Goal: Task Accomplishment & Management: Manage account settings

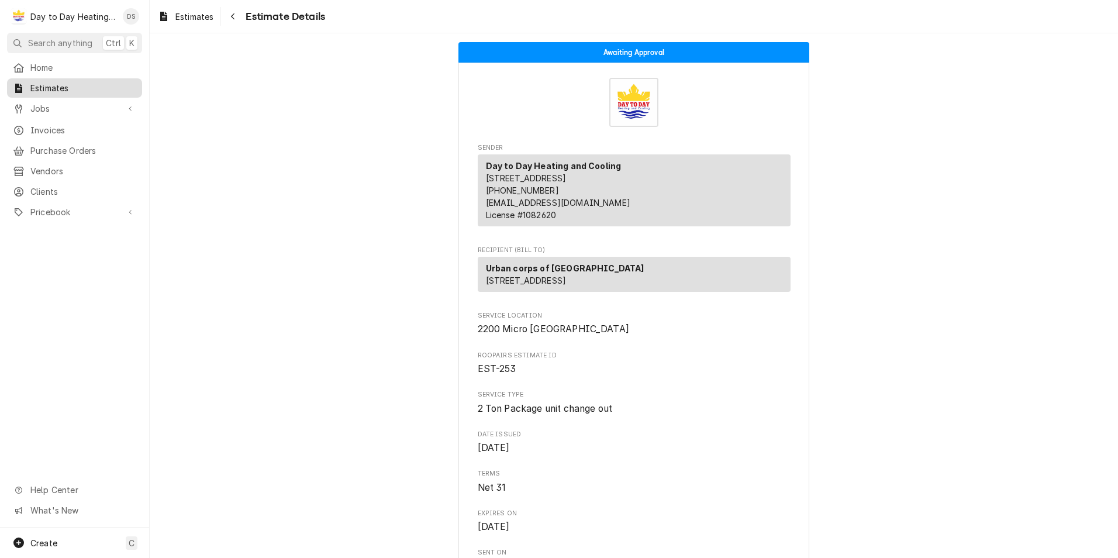
click at [51, 85] on span "Estimates" at bounding box center [83, 88] width 106 height 12
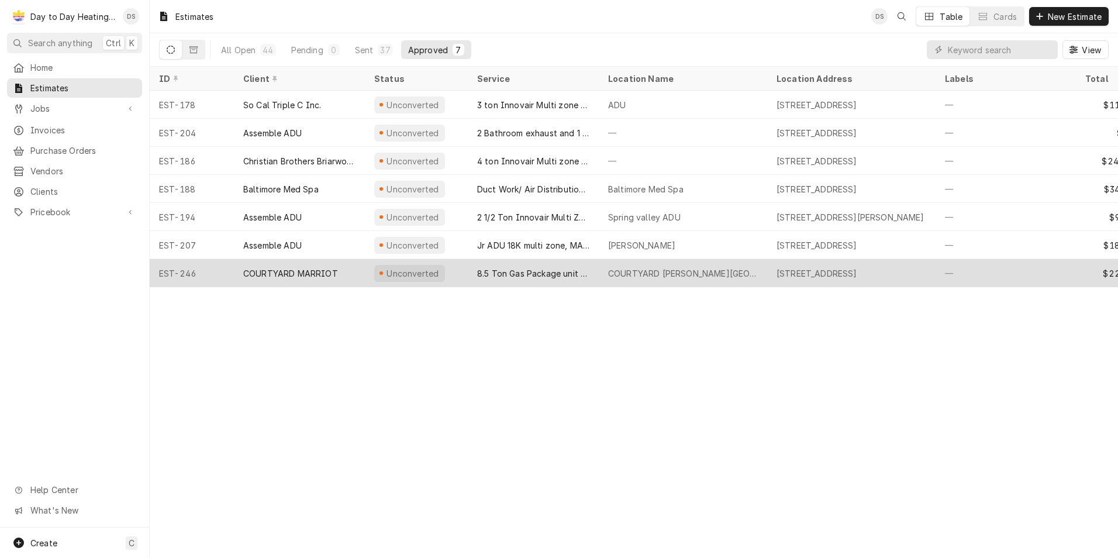
click at [311, 272] on div "COURTYARD MARRIOT" at bounding box center [290, 273] width 95 height 12
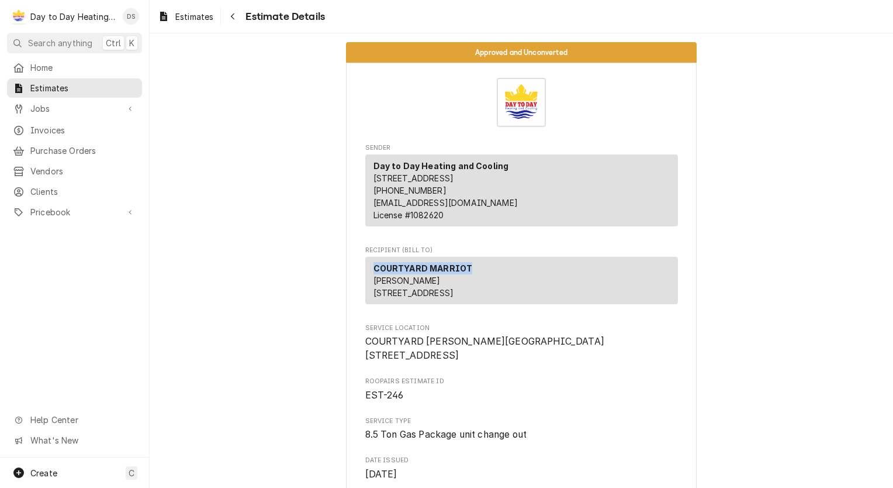
drag, startPoint x: 465, startPoint y: 279, endPoint x: 365, endPoint y: 282, distance: 100.6
click at [365, 282] on div "COURTYARD MARRIOT Joy Ibarolle 8651 Spectrum Center Blvd San Diego CA 92123" at bounding box center [521, 280] width 313 height 47
drag, startPoint x: 365, startPoint y: 282, endPoint x: 394, endPoint y: 281, distance: 29.3
copy strong "COURTYARD MARRIOT"
drag, startPoint x: 357, startPoint y: 371, endPoint x: 460, endPoint y: 380, distance: 102.7
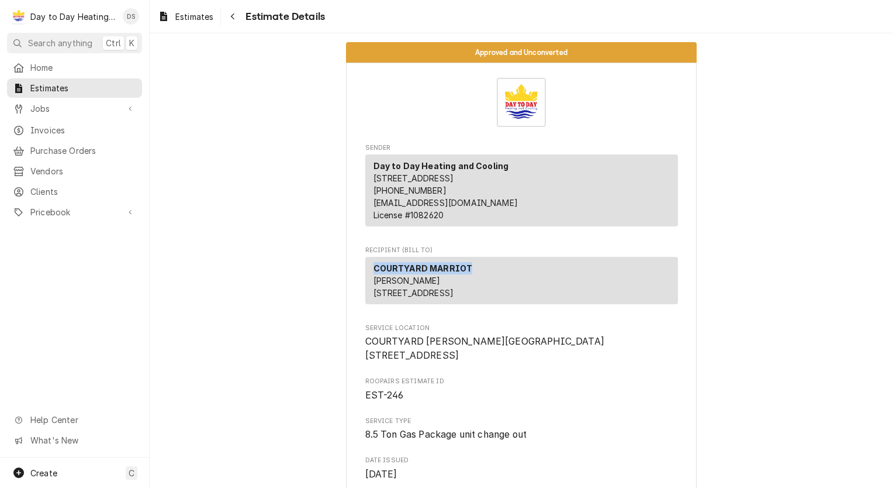
drag, startPoint x: 460, startPoint y: 380, endPoint x: 442, endPoint y: 382, distance: 17.6
copy span "8651 Spectrum Center Blvd San Diego, CA 92123"
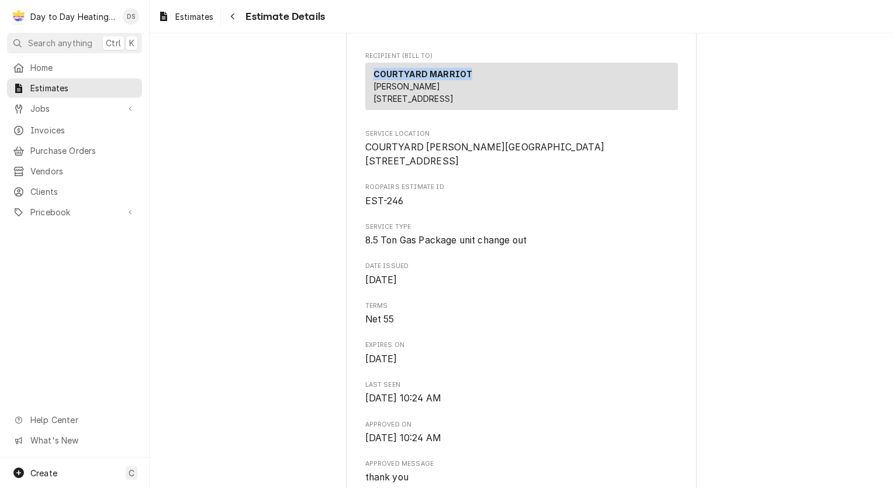
scroll to position [175, 0]
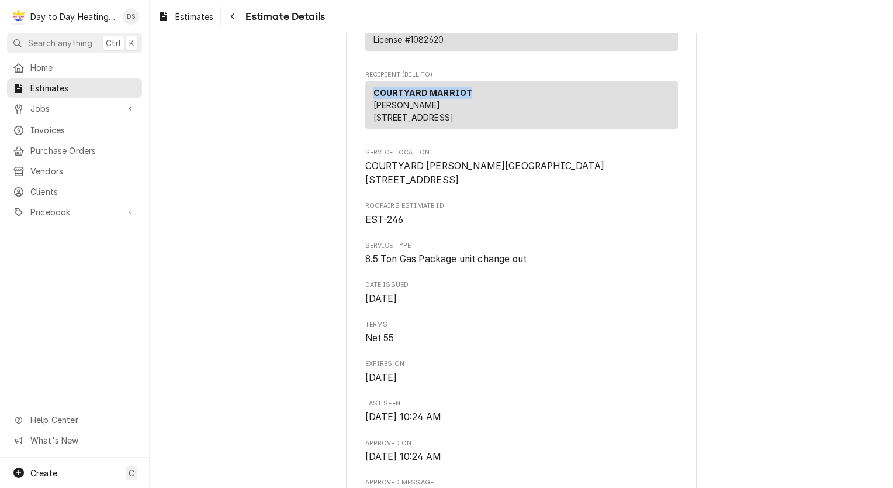
drag, startPoint x: 559, startPoint y: 129, endPoint x: 365, endPoint y: 131, distance: 193.5
click at [365, 129] on div "COURTYARD MARRIOT Joy Ibarolle 8651 Spectrum Center Blvd San Diego CA 92123" at bounding box center [521, 104] width 313 height 47
drag, startPoint x: 365, startPoint y: 131, endPoint x: 378, endPoint y: 130, distance: 12.9
copy span "8651 Spectrum Center Blvd San Diego CA 92123"
